Goal: Transaction & Acquisition: Subscribe to service/newsletter

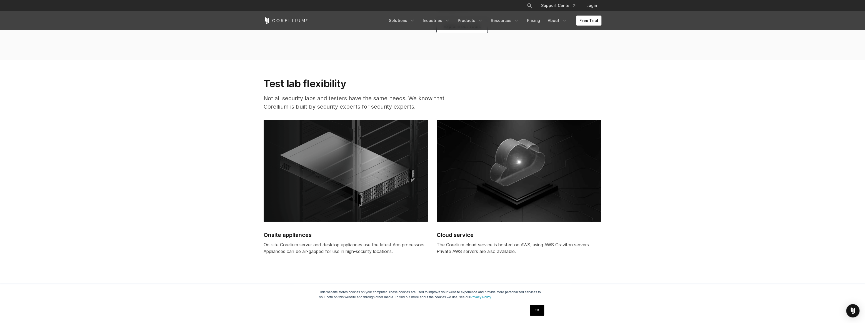
scroll to position [1186, 0]
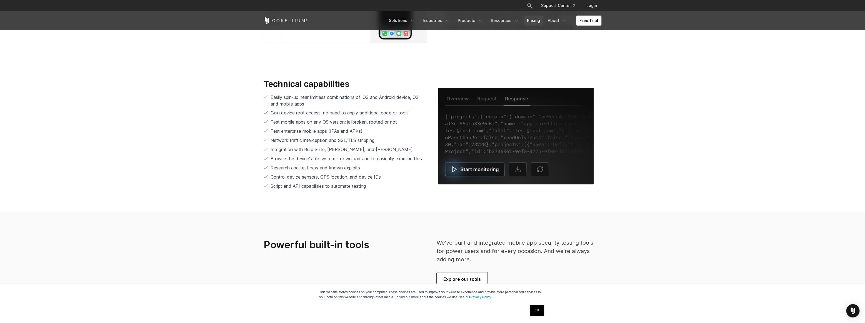
click at [538, 22] on link "Pricing" at bounding box center [533, 21] width 20 height 10
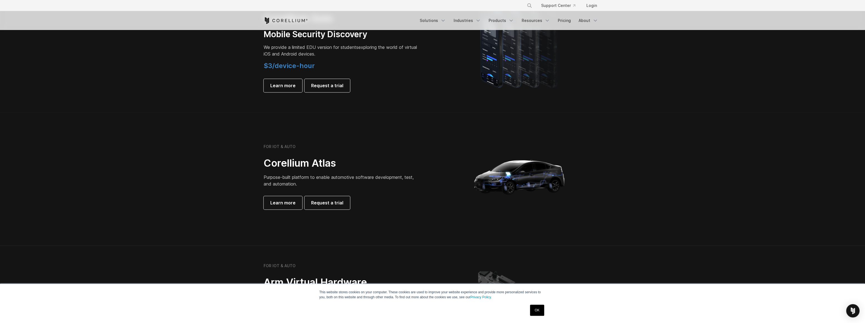
scroll to position [631, 0]
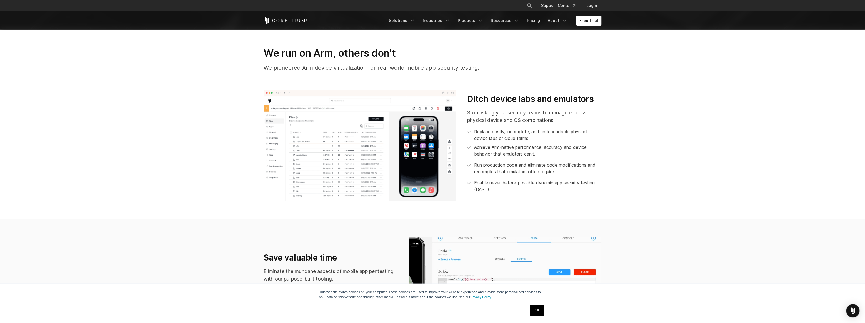
scroll to position [177, 0]
